Goal: Navigation & Orientation: Understand site structure

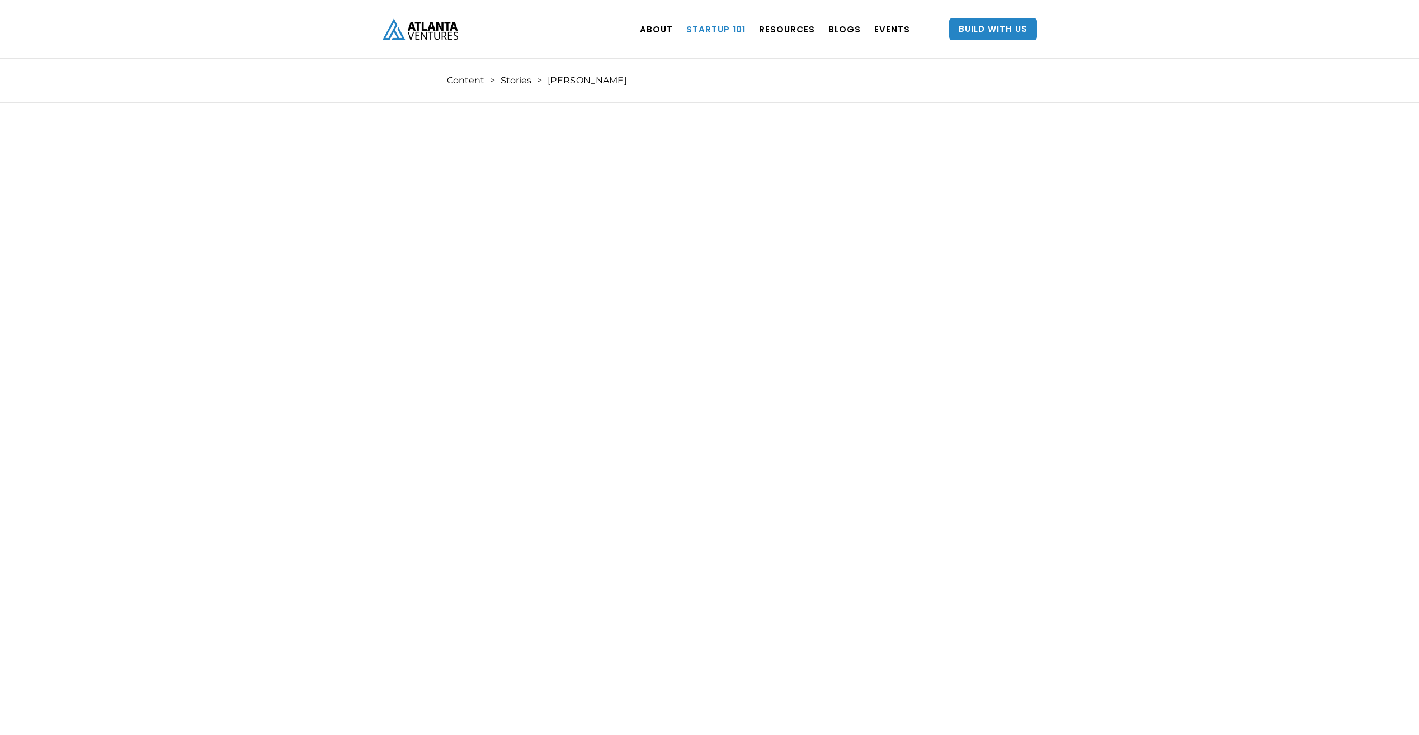
click at [716, 34] on link "Startup 101" at bounding box center [716, 28] width 59 height 31
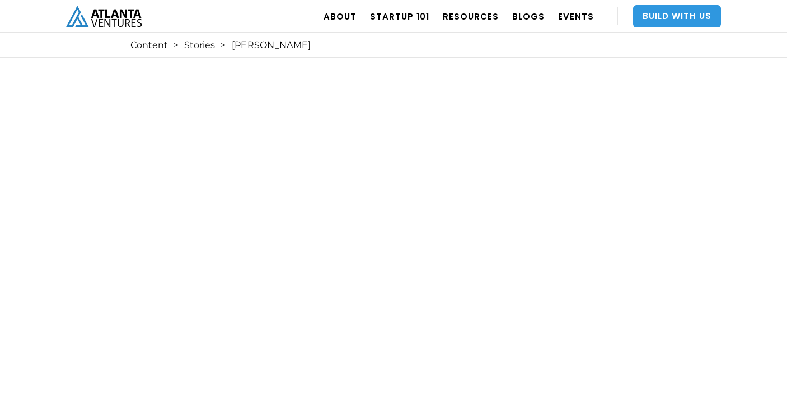
click at [662, 20] on link "Build With Us" at bounding box center [677, 16] width 88 height 22
